Goal: Transaction & Acquisition: Purchase product/service

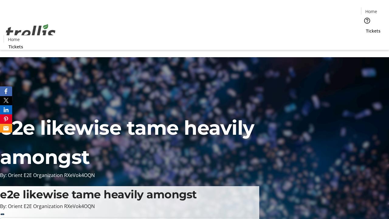
click at [366, 28] on span "Tickets" at bounding box center [373, 31] width 15 height 6
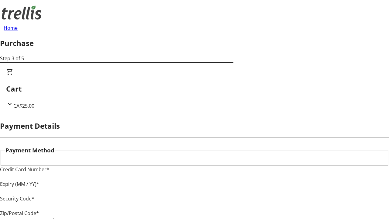
type input "V1Y 0C2"
